Goal: Find contact information: Find contact information

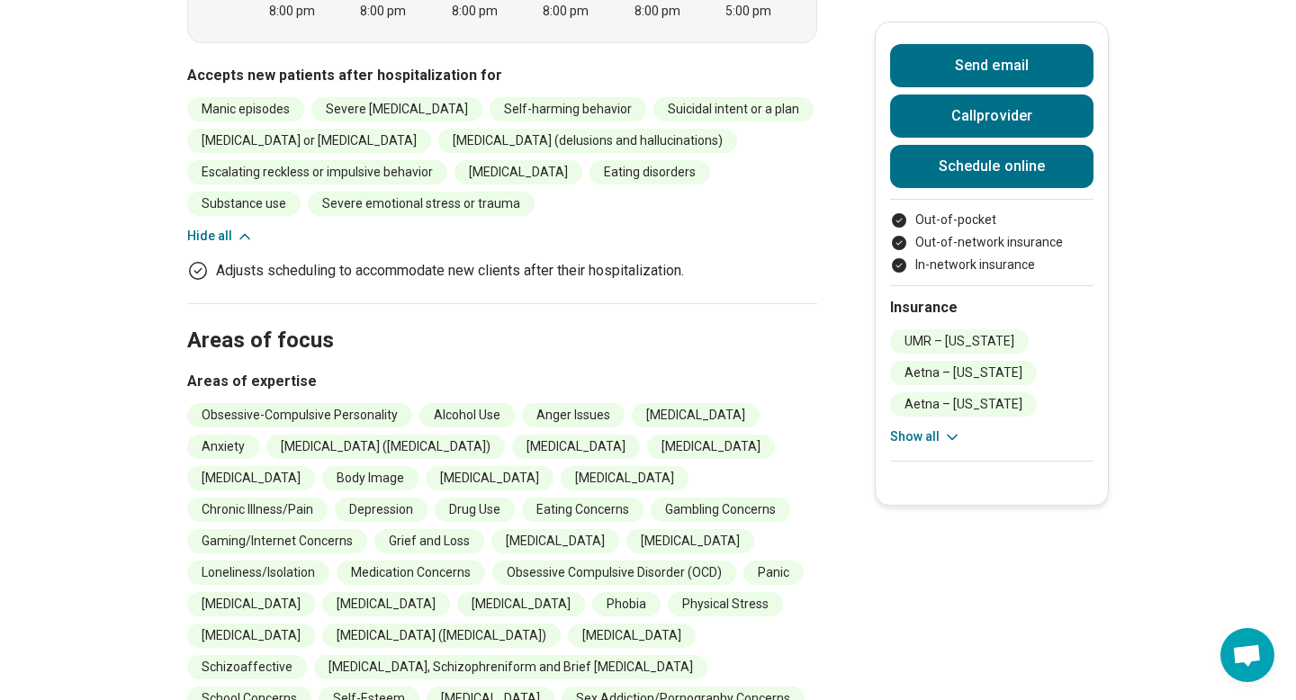
scroll to position [744, 0]
click at [898, 430] on button "Show all" at bounding box center [925, 437] width 71 height 19
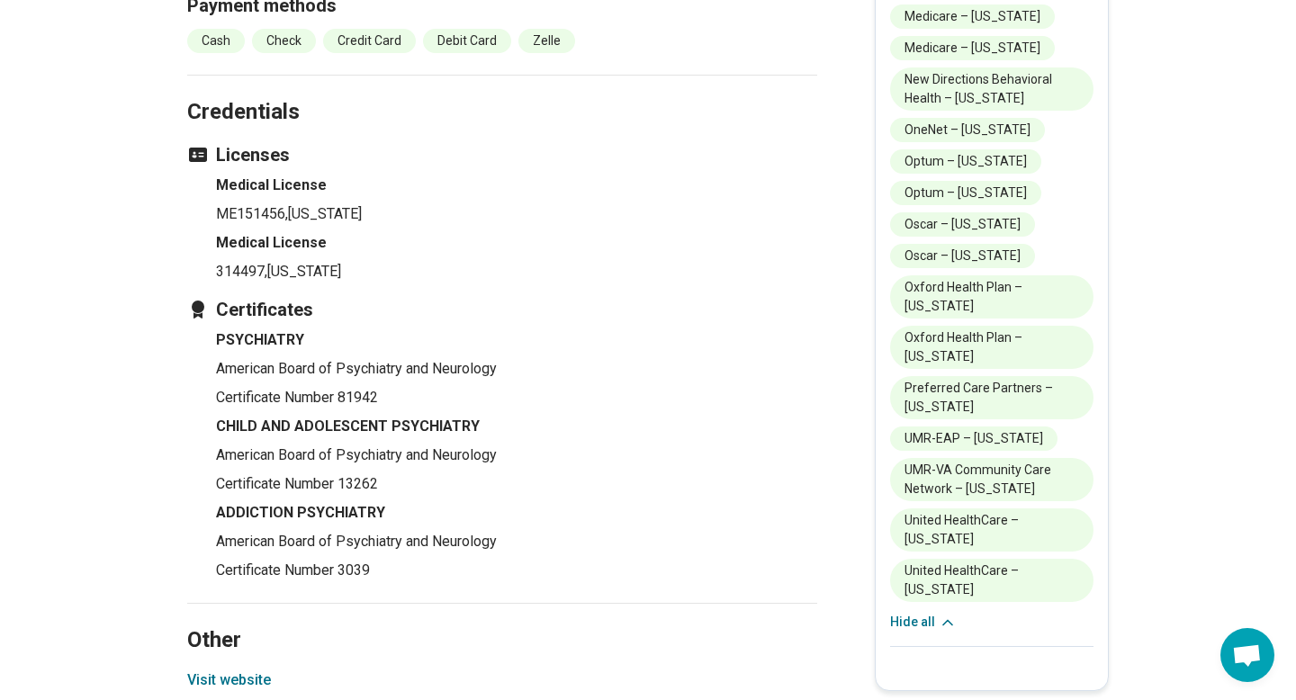
scroll to position [3121, 0]
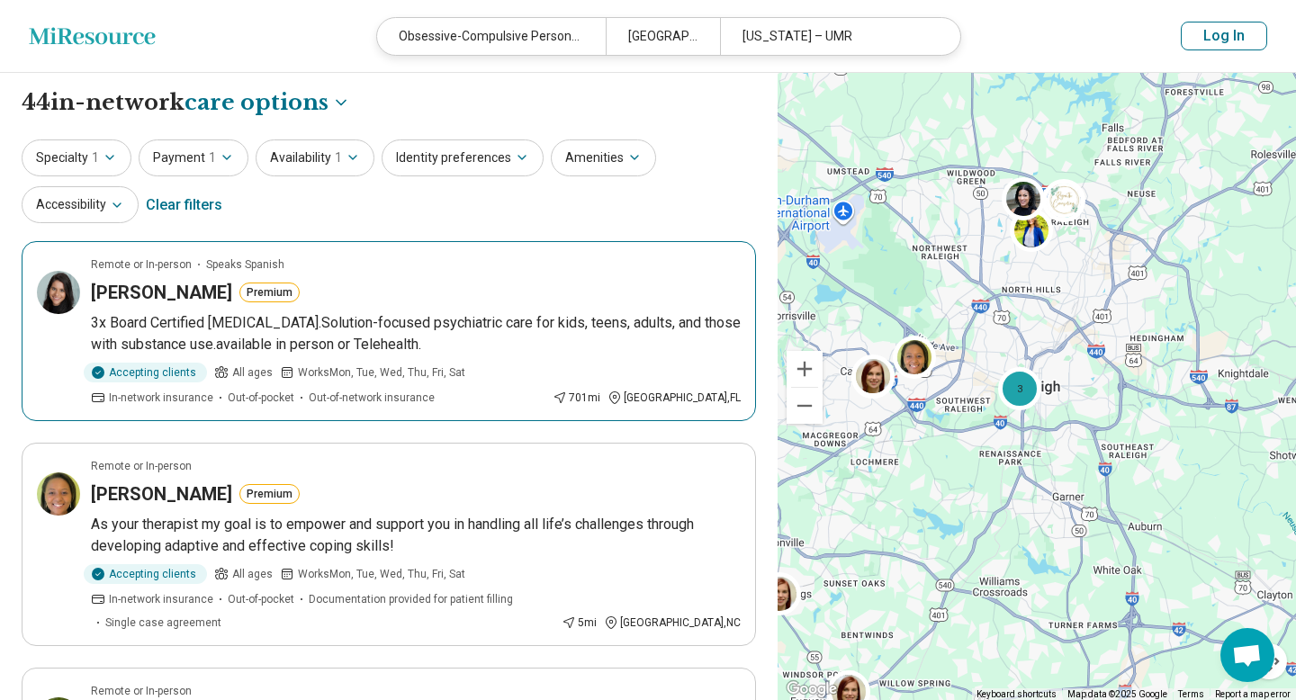
select select "***"
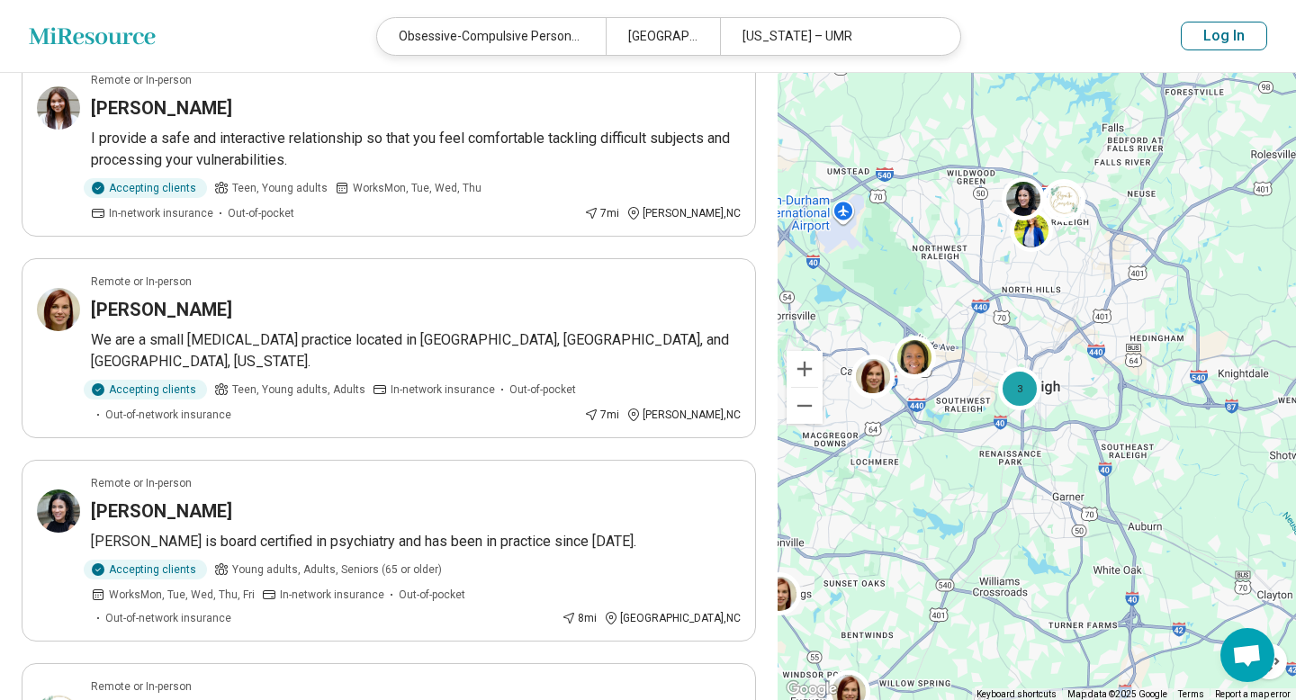
scroll to position [1495, 0]
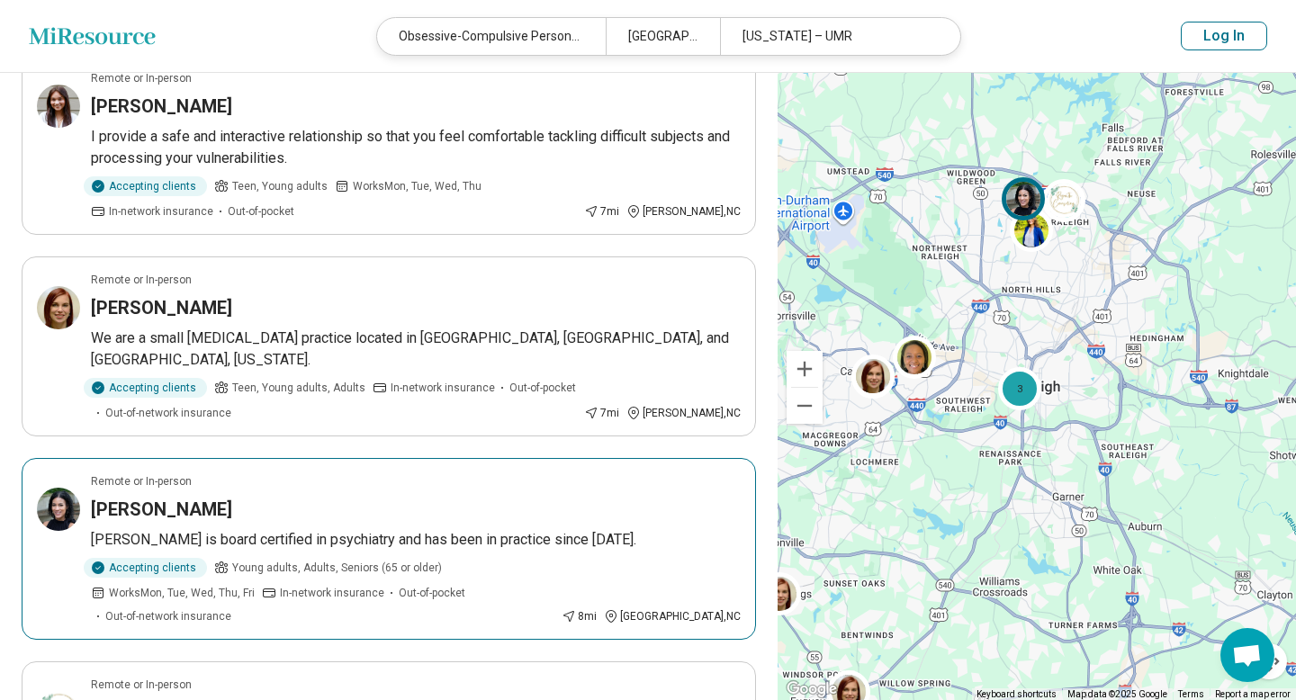
click at [158, 497] on h3 "[PERSON_NAME]" at bounding box center [161, 509] width 141 height 25
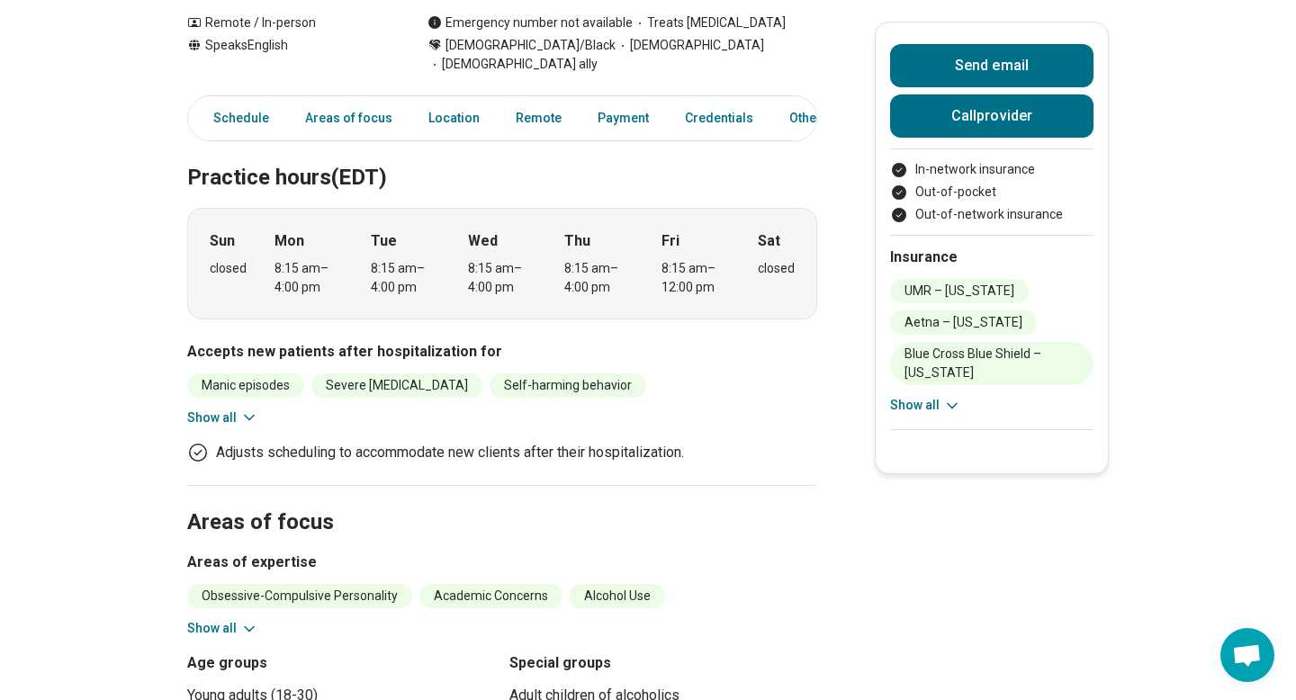
scroll to position [456, 0]
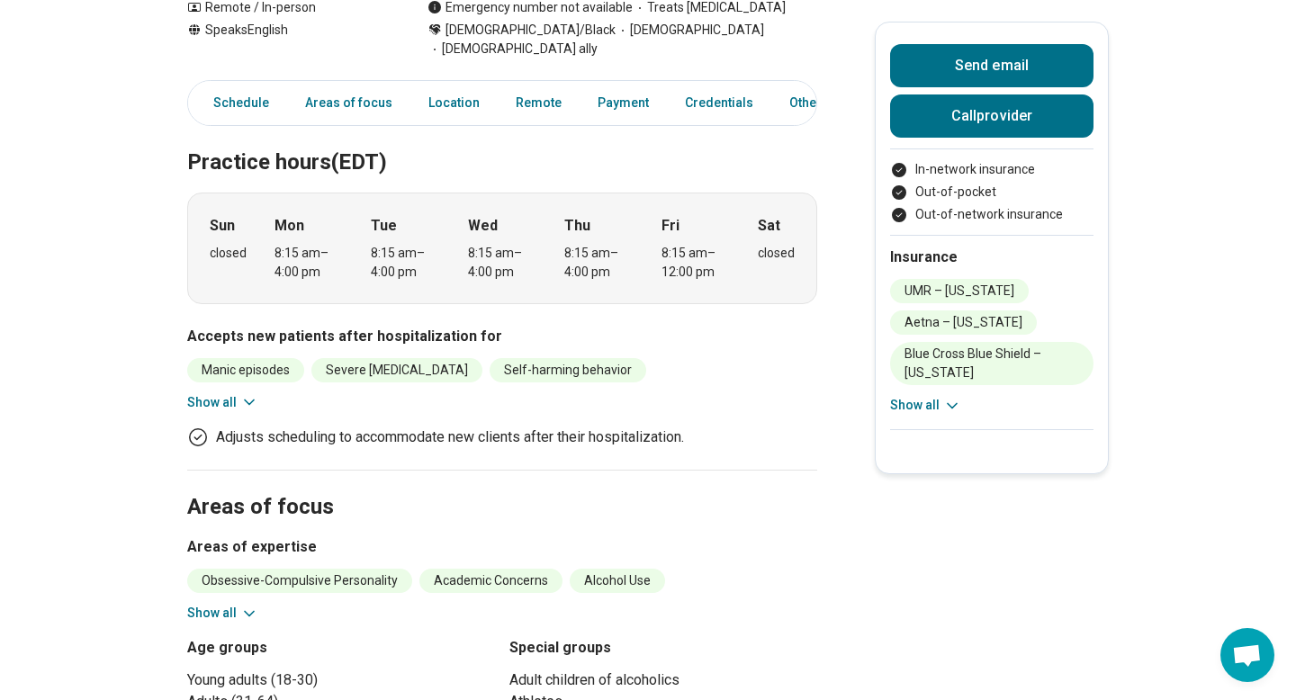
click at [216, 393] on button "Show all" at bounding box center [222, 402] width 71 height 19
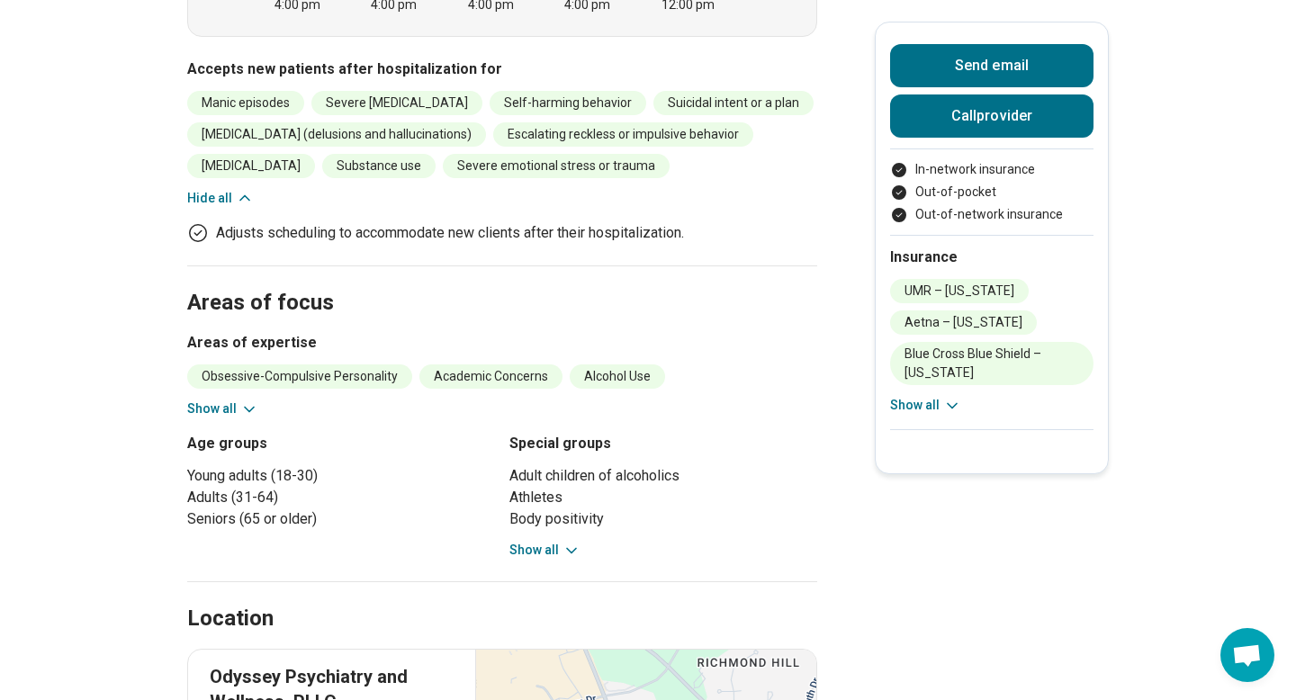
scroll to position [727, 0]
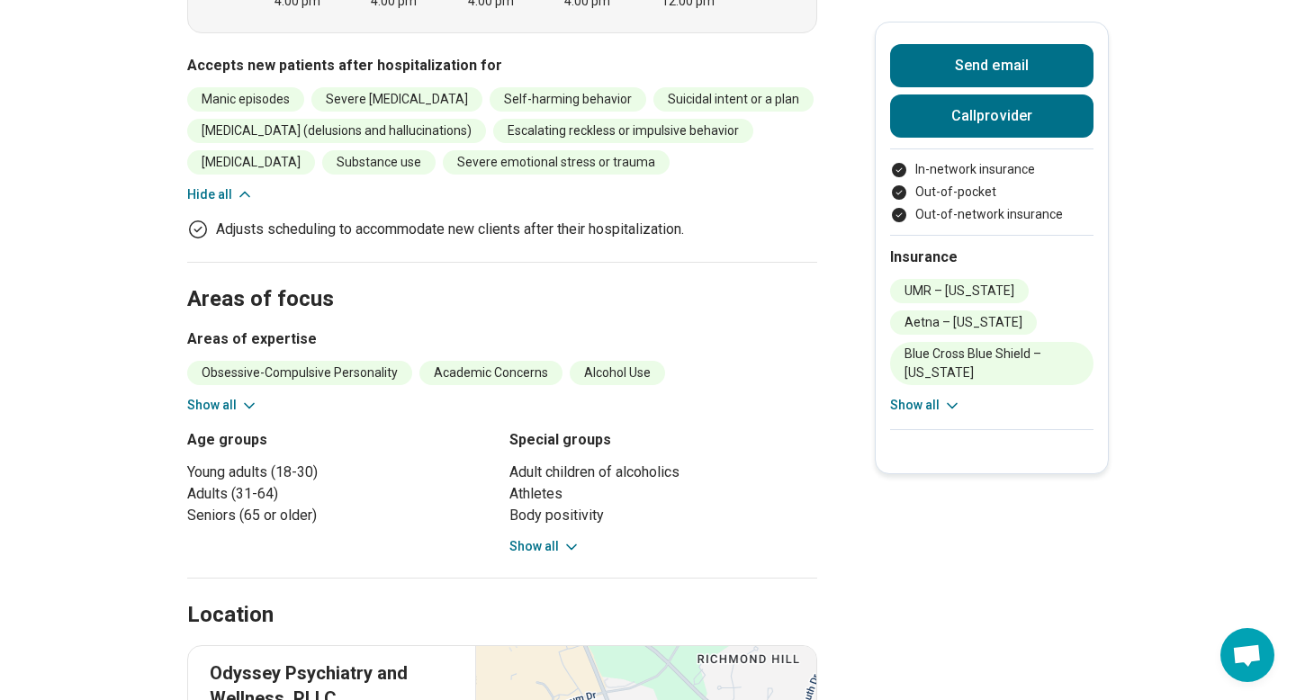
click at [201, 396] on button "Show all" at bounding box center [222, 405] width 71 height 19
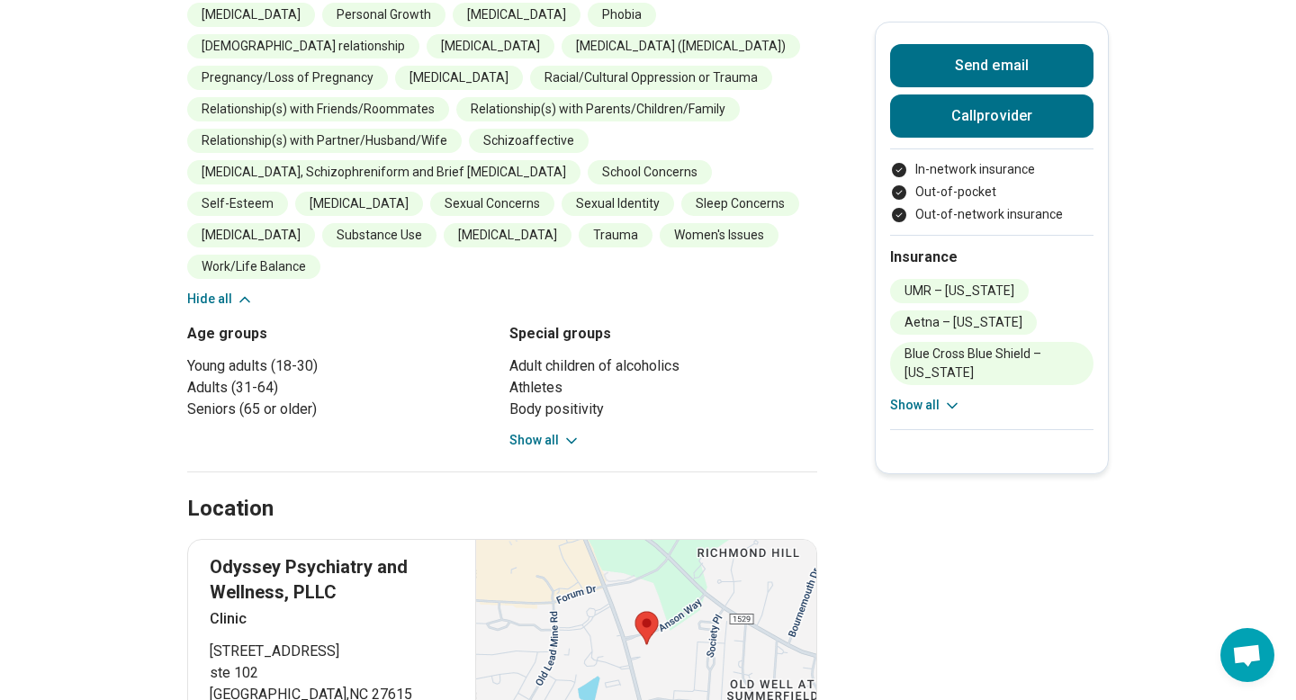
scroll to position [1241, 0]
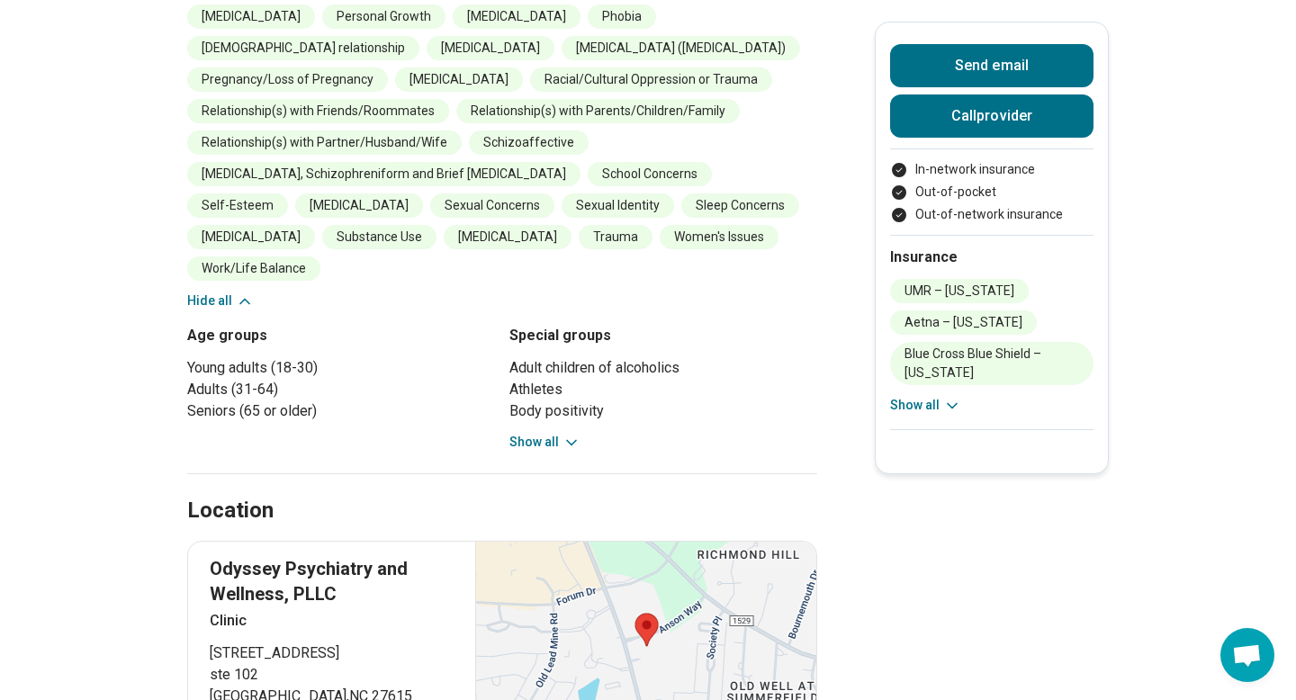
click at [539, 433] on button "Show all" at bounding box center [545, 442] width 71 height 19
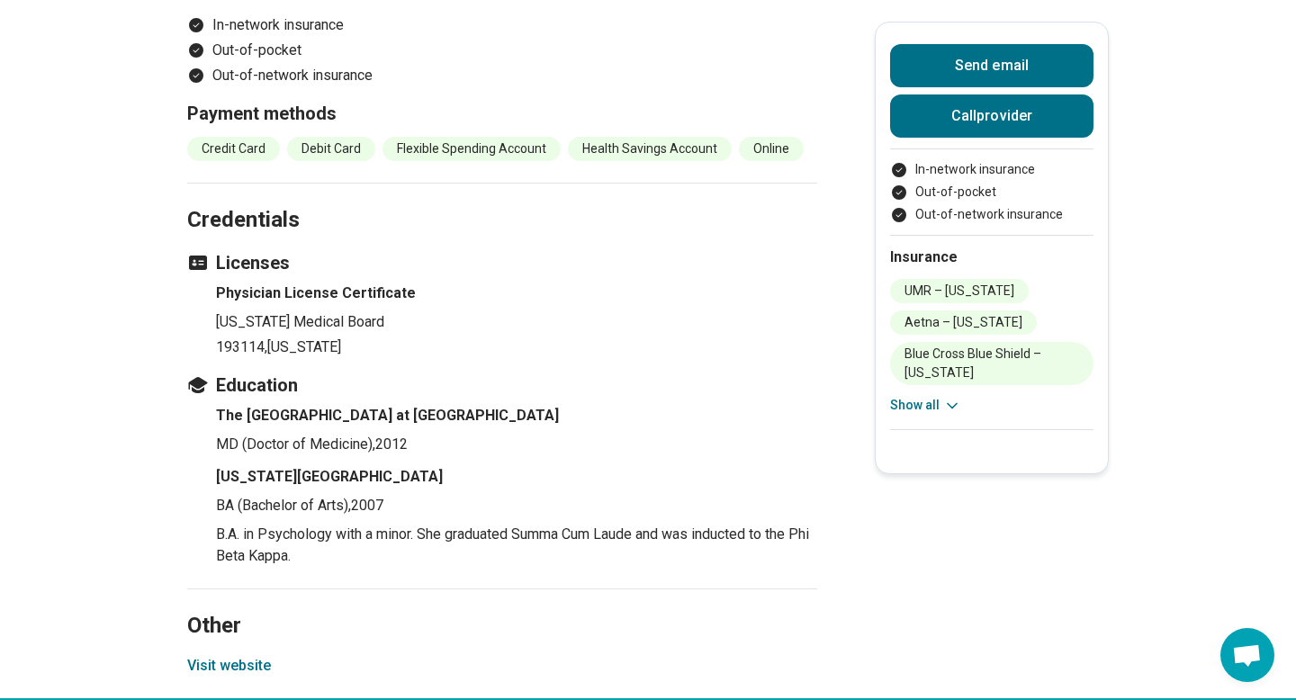
scroll to position [2508, 0]
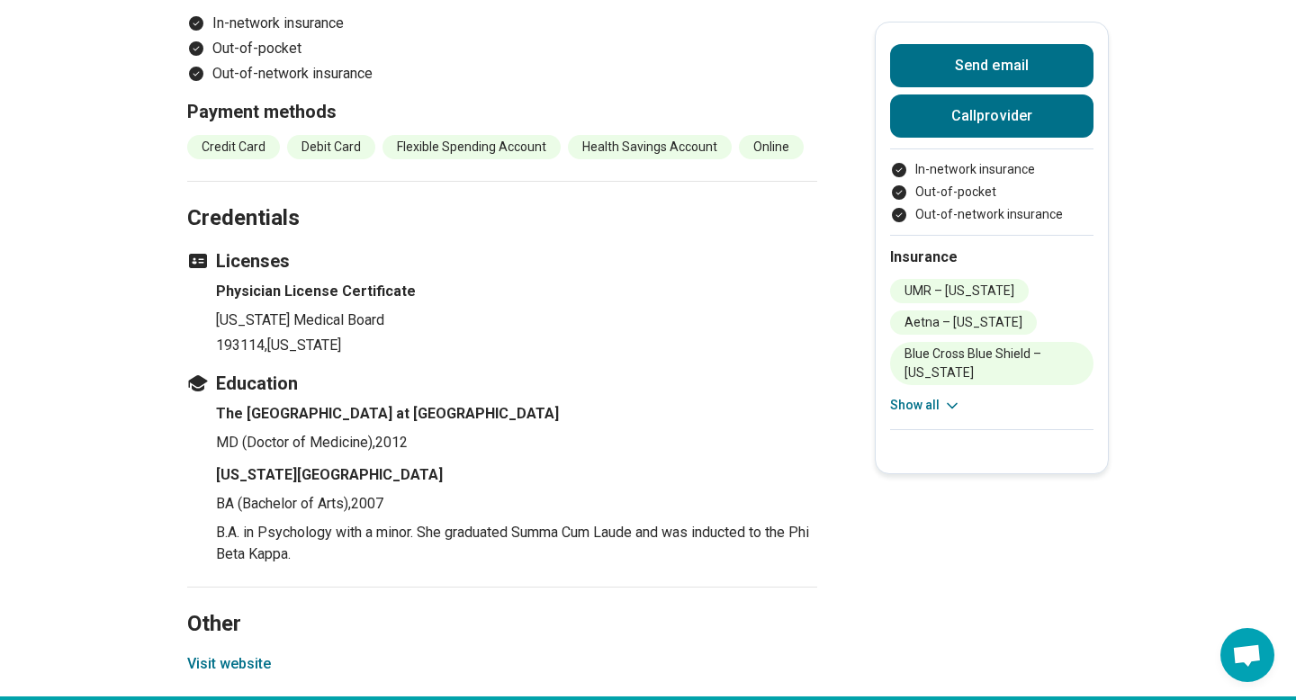
click at [241, 654] on button "Visit website" at bounding box center [229, 665] width 84 height 22
